Goal: Task Accomplishment & Management: Use online tool/utility

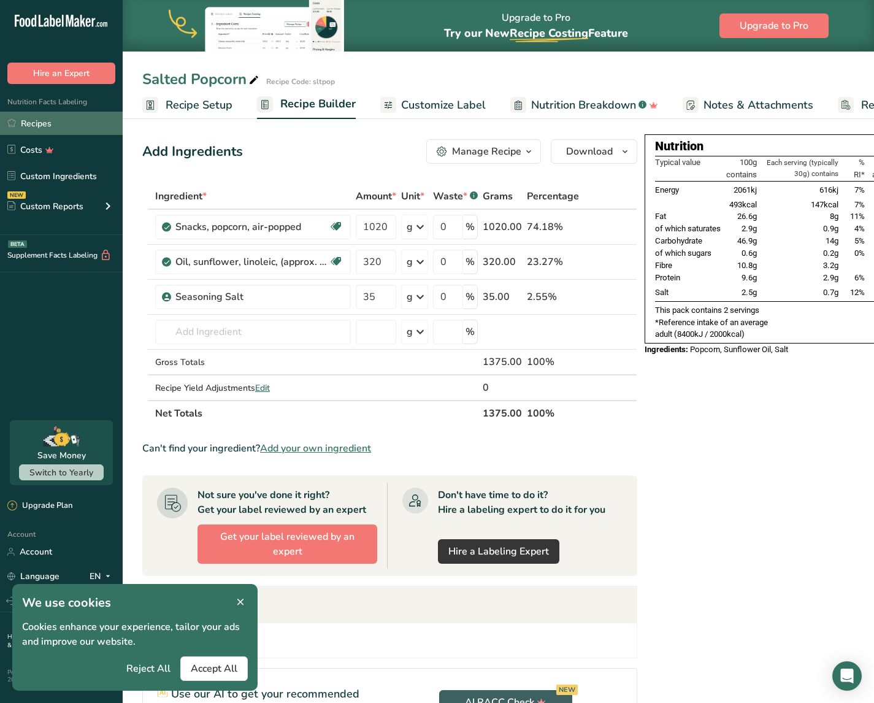
click at [44, 129] on link "Recipes" at bounding box center [61, 123] width 123 height 23
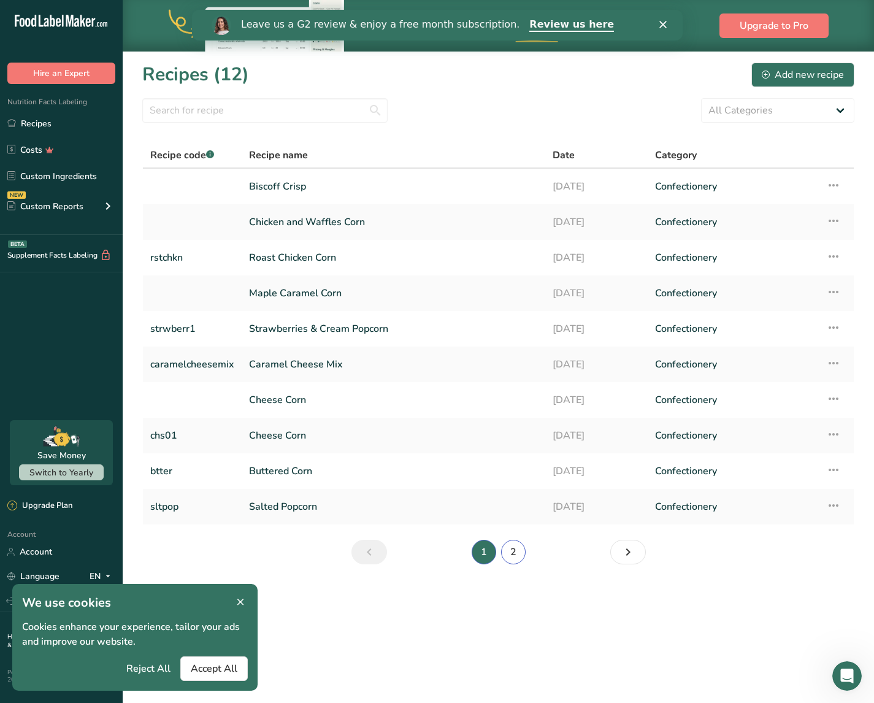
click at [513, 551] on link "2" at bounding box center [513, 552] width 25 height 25
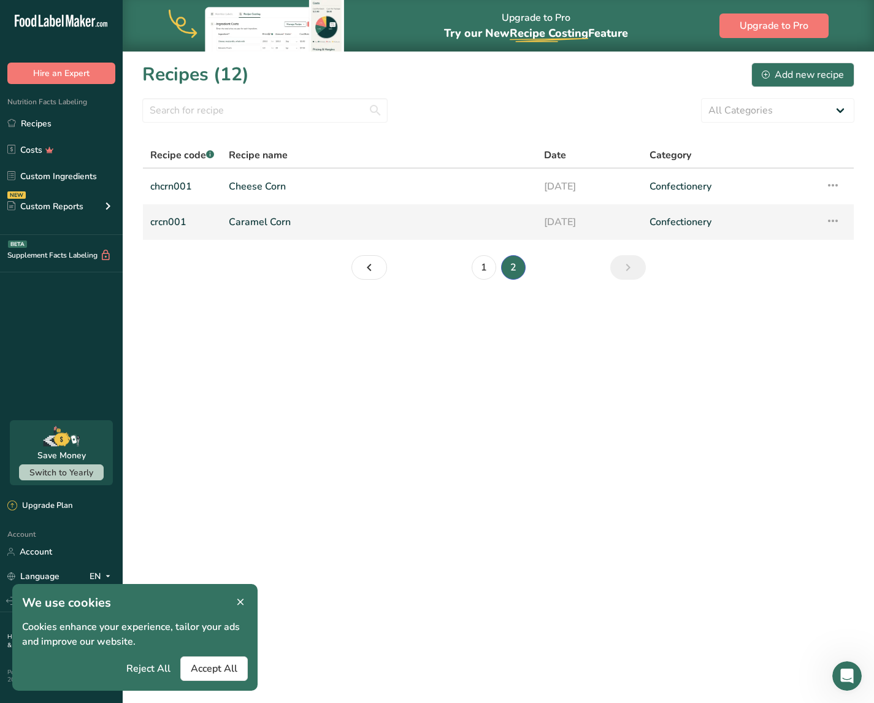
click at [308, 218] on link "Caramel Corn" at bounding box center [379, 222] width 300 height 26
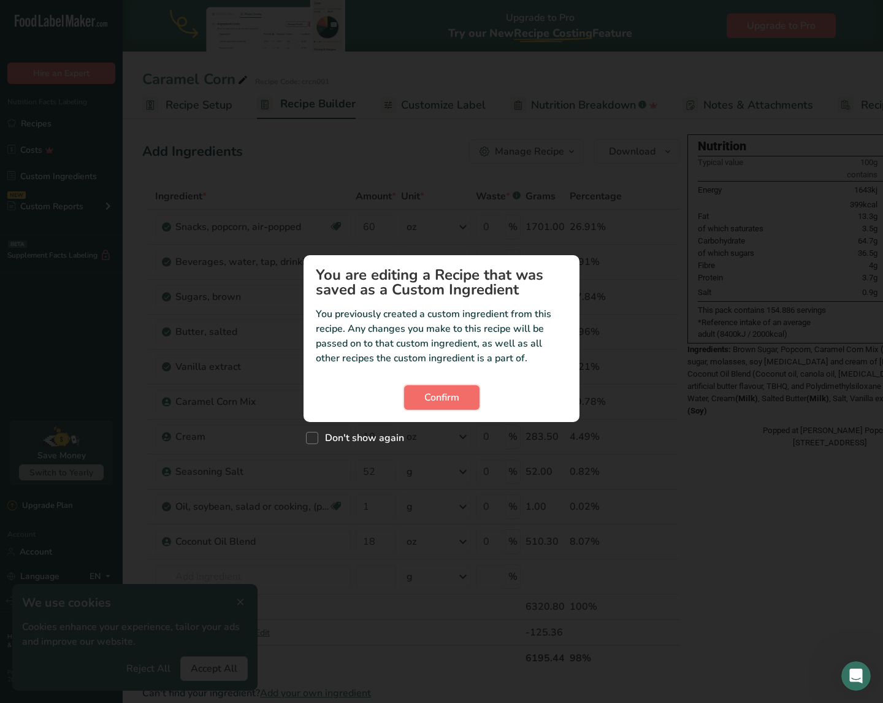
click at [440, 397] on span "Confirm" at bounding box center [441, 397] width 35 height 15
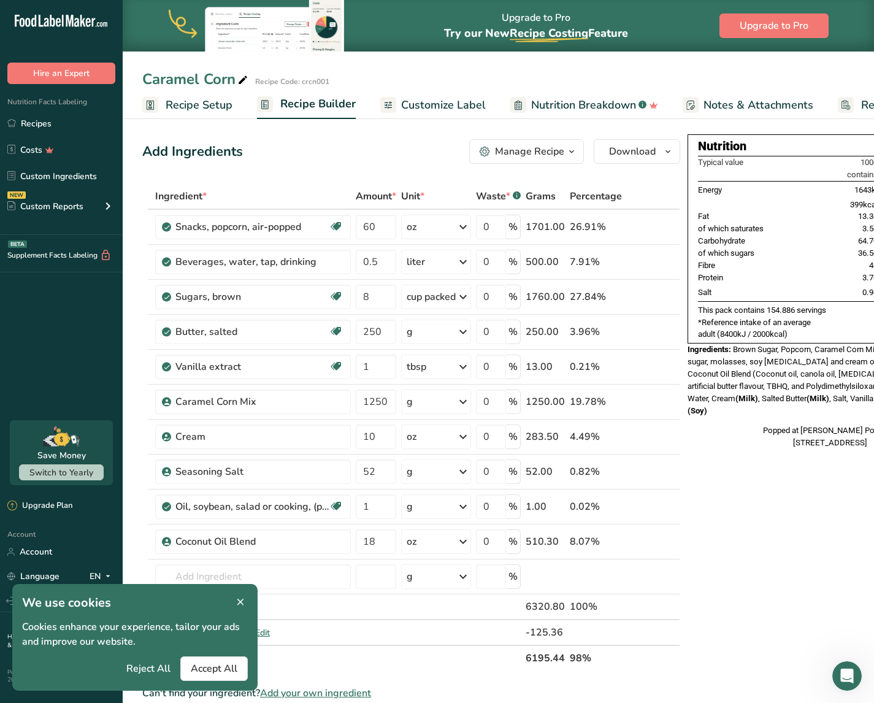
click at [449, 110] on span "Customize Label" at bounding box center [443, 105] width 85 height 17
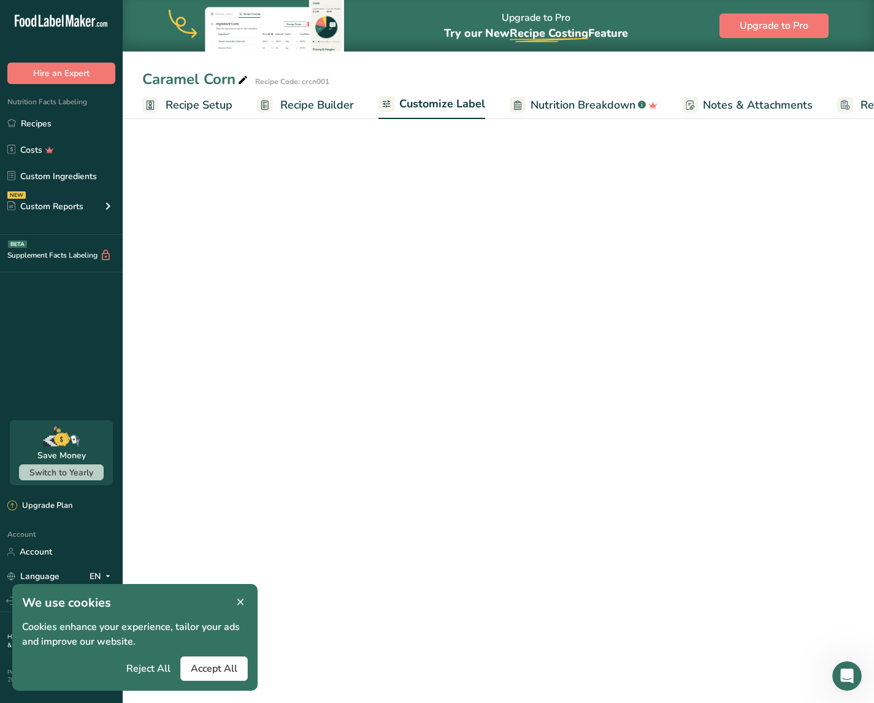
scroll to position [0, 93]
